Goal: Find specific page/section: Find specific page/section

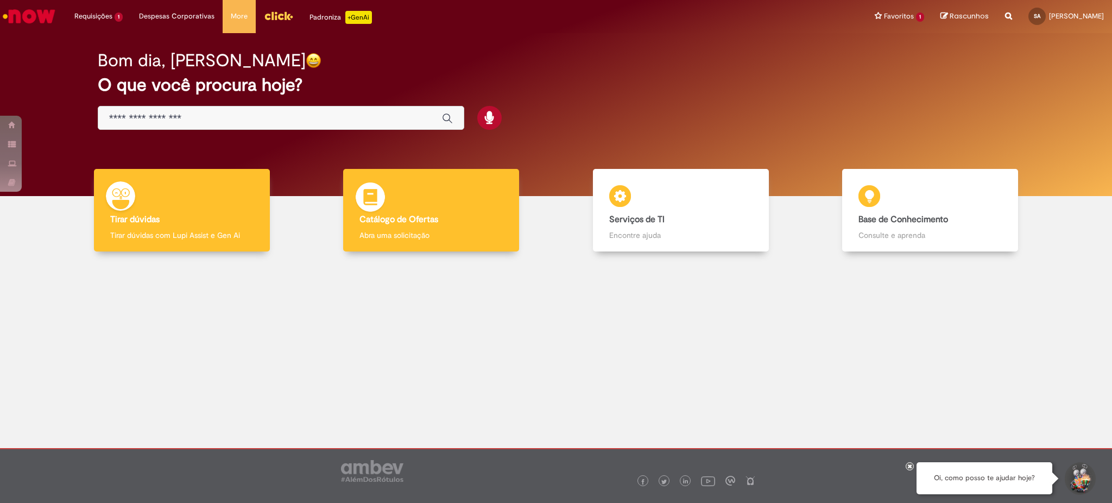
click at [388, 223] on b "Catálogo de Ofertas" at bounding box center [399, 219] width 79 height 11
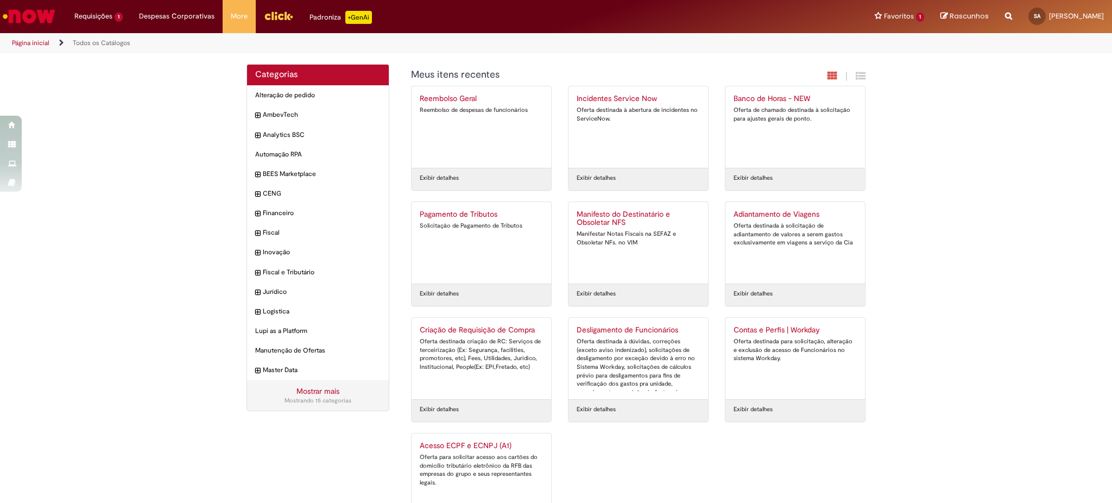
click at [959, 229] on div "Categorias Alteração de pedido Itens AmbevTech Itens Analytics BSC Itens Automa…" at bounding box center [556, 306] width 1112 height 485
click at [88, 45] on link "Exibir Todas as Solicitações" at bounding box center [126, 44] width 119 height 12
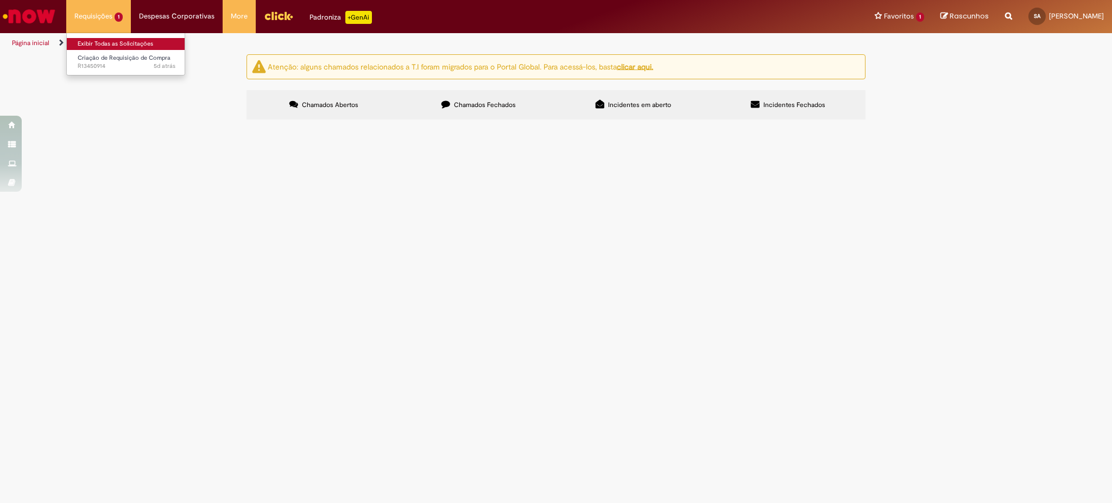
click at [96, 46] on link "Exibir Todas as Solicitações" at bounding box center [126, 44] width 119 height 12
click at [482, 103] on span "Chamados Fechados" at bounding box center [485, 104] width 62 height 9
click at [635, 105] on span "Incidentes em aberto" at bounding box center [639, 104] width 63 height 9
click at [778, 103] on span "Incidentes Fechados" at bounding box center [795, 104] width 62 height 9
click at [315, 105] on span "Chamados Abertos" at bounding box center [330, 104] width 56 height 9
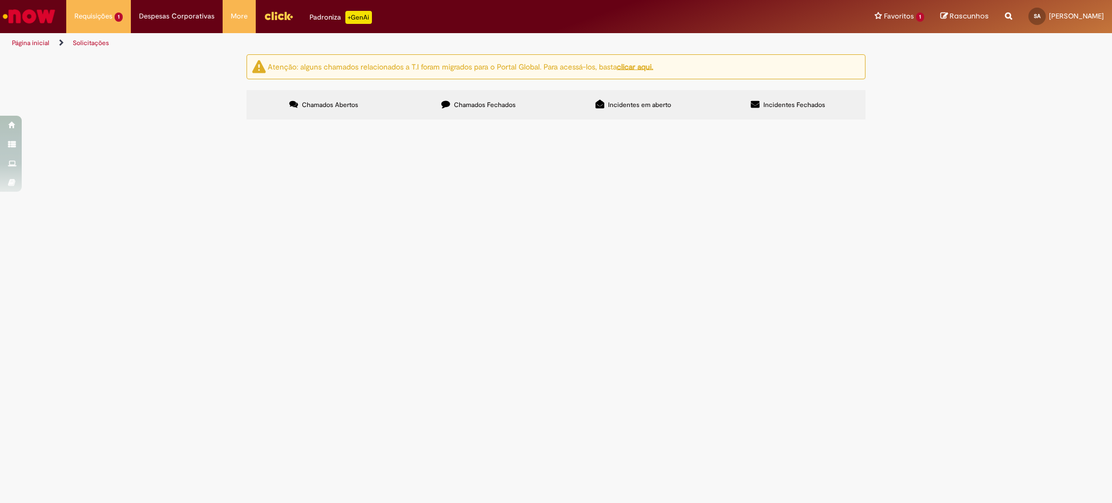
click at [337, 316] on main "Solicitações Atenção: alguns chamados relacionados a T.I foram migrados para o …" at bounding box center [556, 278] width 1112 height 449
click at [33, 45] on link "Página inicial" at bounding box center [30, 43] width 37 height 9
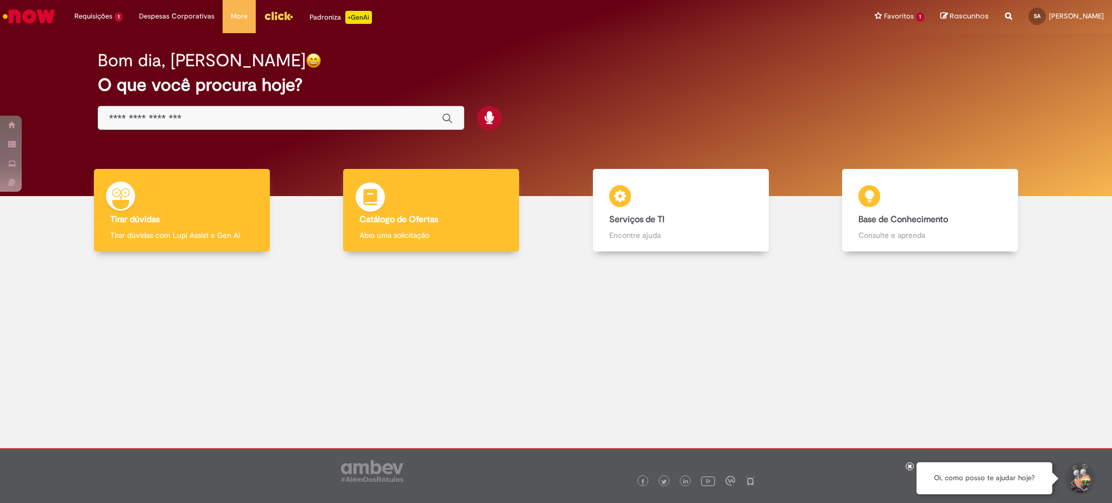
click at [426, 212] on div "Catálogo de Ofertas Catálogo de Ofertas Abra uma solicitação" at bounding box center [431, 210] width 176 height 83
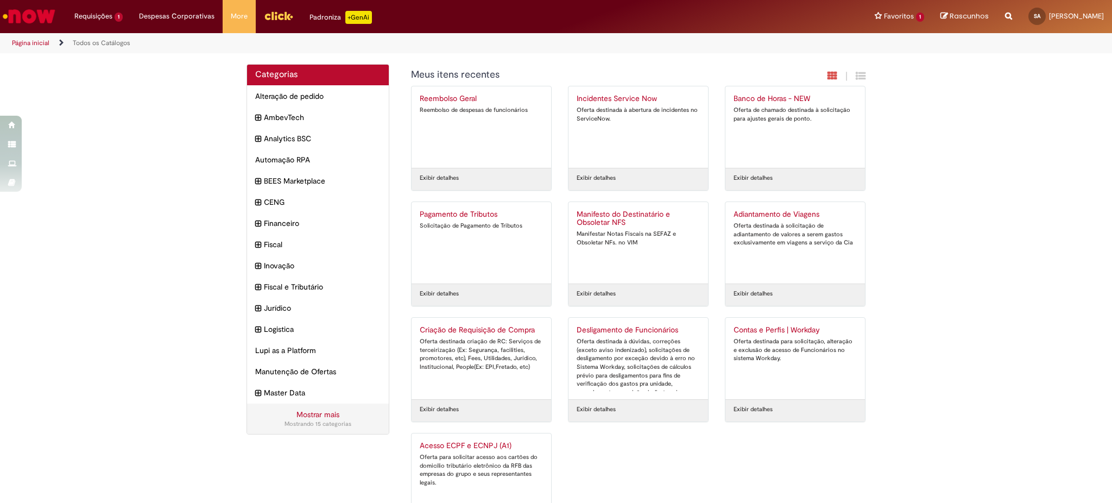
click at [140, 160] on div "Categorias Alteração de pedido Itens AmbevTech Itens Analytics BSC Itens Automa…" at bounding box center [556, 306] width 1112 height 485
click at [119, 192] on div "Categorias Alteração de pedido Itens AmbevTech Itens Analytics BSC Itens Automa…" at bounding box center [556, 306] width 1112 height 485
click at [32, 40] on link "Página inicial" at bounding box center [30, 43] width 37 height 9
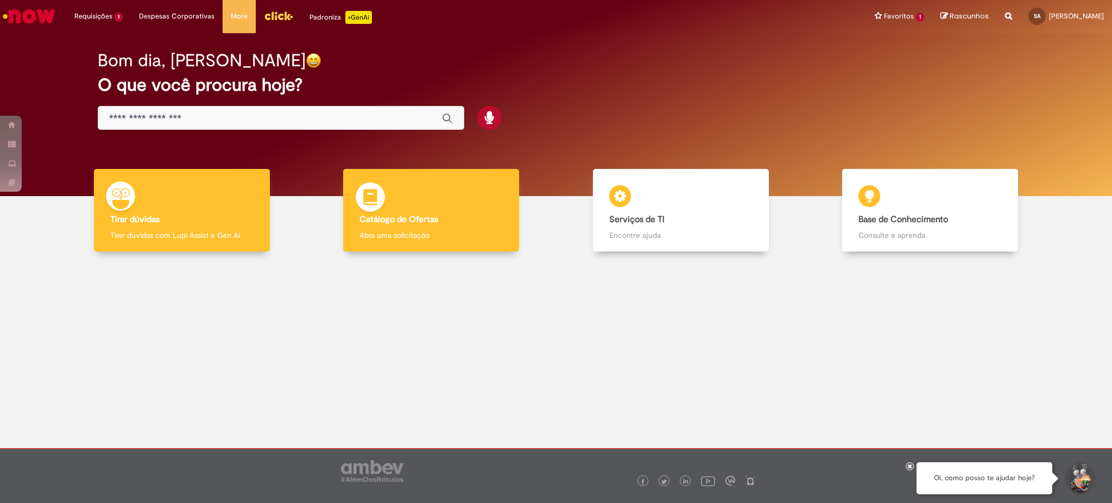
click at [418, 222] on b "Catálogo de Ofertas" at bounding box center [399, 219] width 79 height 11
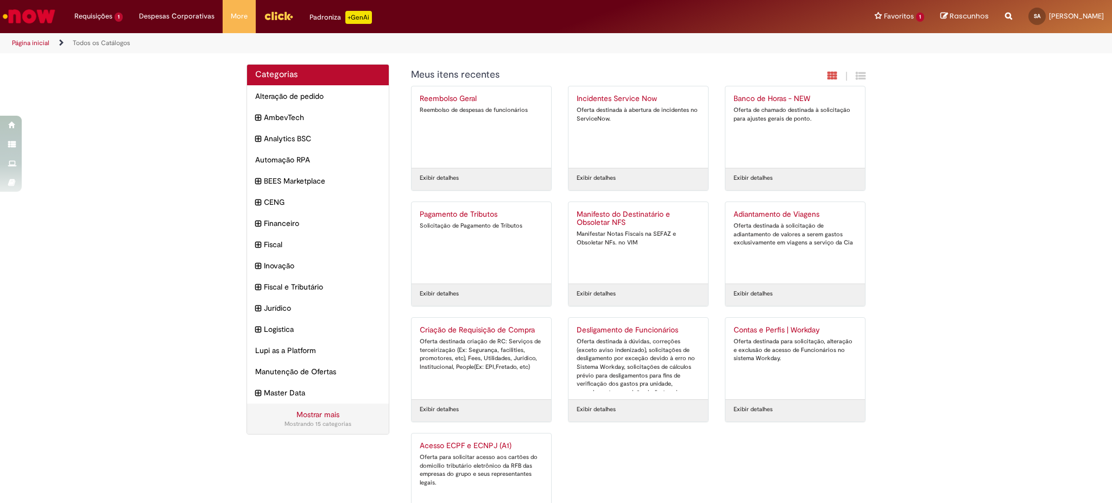
click at [28, 15] on img "Ir para a Homepage" at bounding box center [29, 16] width 56 height 22
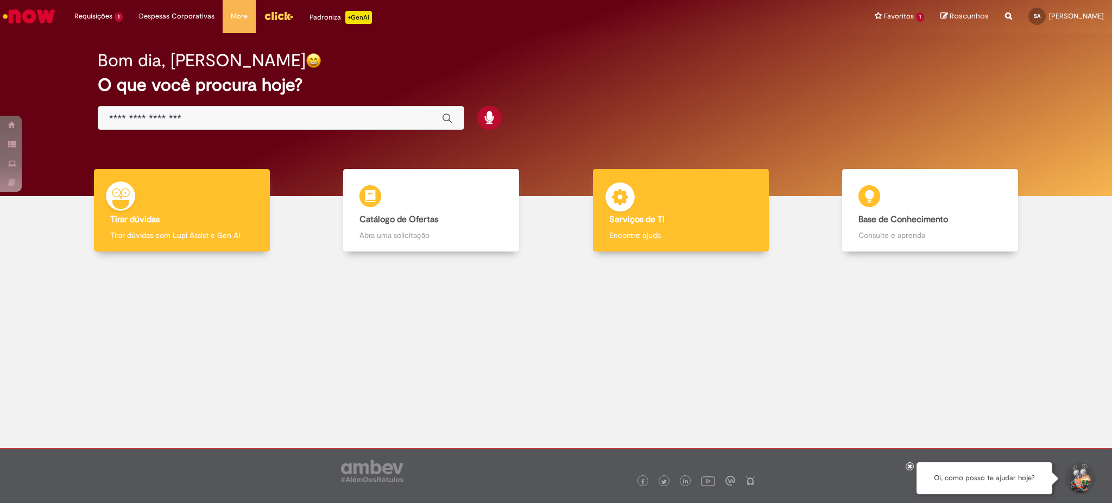
click at [652, 216] on b "Serviços de TI" at bounding box center [636, 219] width 55 height 11
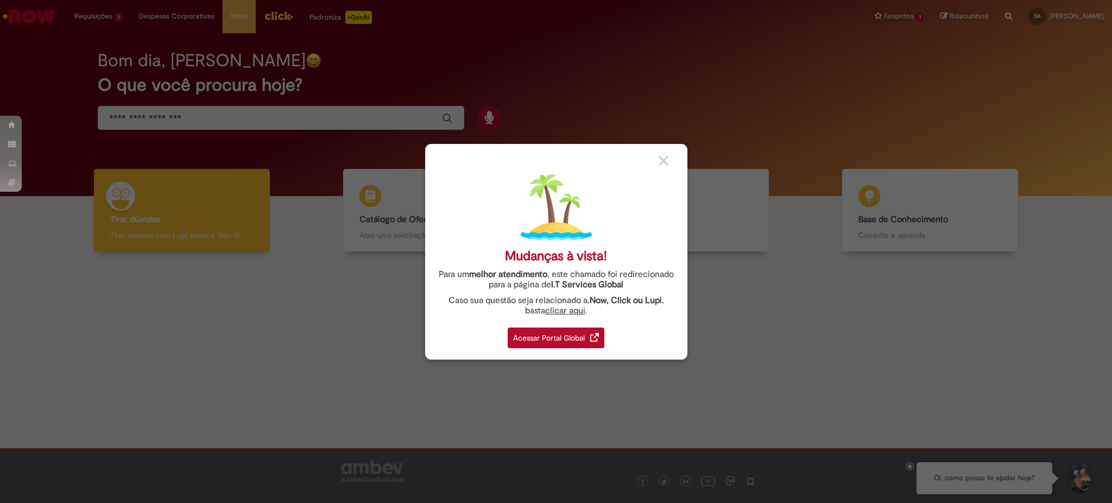
click at [539, 342] on div "Acessar Portal Global" at bounding box center [556, 338] width 97 height 21
